Goal: Task Accomplishment & Management: Manage account settings

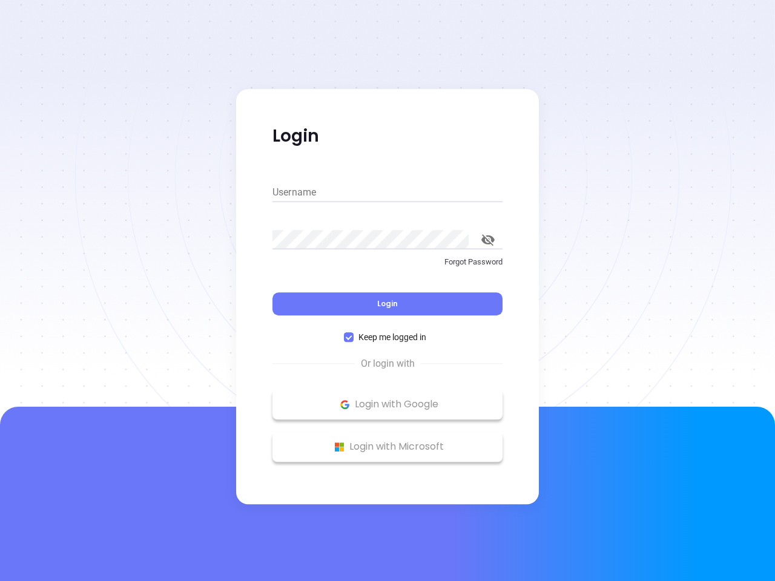
click at [388, 291] on div "Login" at bounding box center [388, 297] width 230 height 38
click at [388, 193] on input "Username" at bounding box center [388, 192] width 230 height 19
click at [488, 240] on icon "toggle password visibility" at bounding box center [488, 240] width 13 height 12
click at [388, 304] on span "Login" at bounding box center [387, 304] width 21 height 10
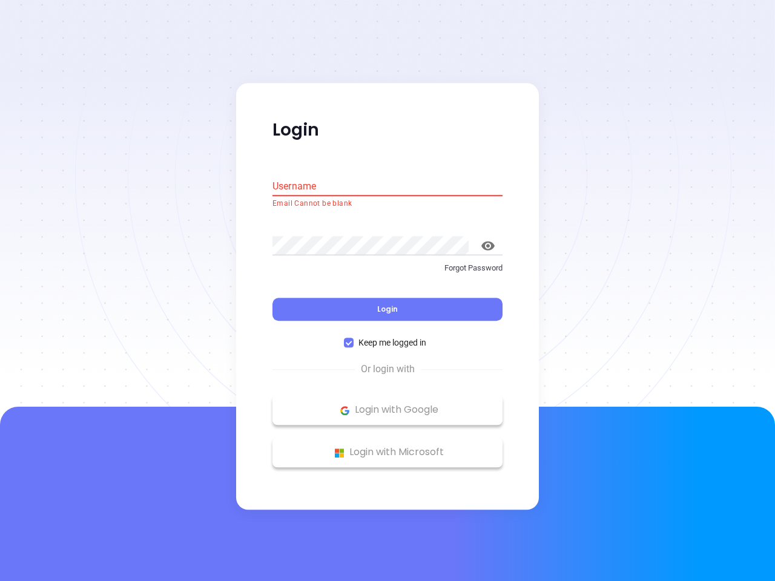
click at [388, 337] on span "Keep me logged in" at bounding box center [393, 343] width 78 height 13
click at [354, 339] on input "Keep me logged in" at bounding box center [349, 344] width 10 height 10
checkbox input "false"
click at [388, 405] on p "Login with Google" at bounding box center [388, 411] width 218 height 18
click at [388, 447] on p "Login with Microsoft" at bounding box center [388, 453] width 218 height 18
